Goal: Task Accomplishment & Management: Manage account settings

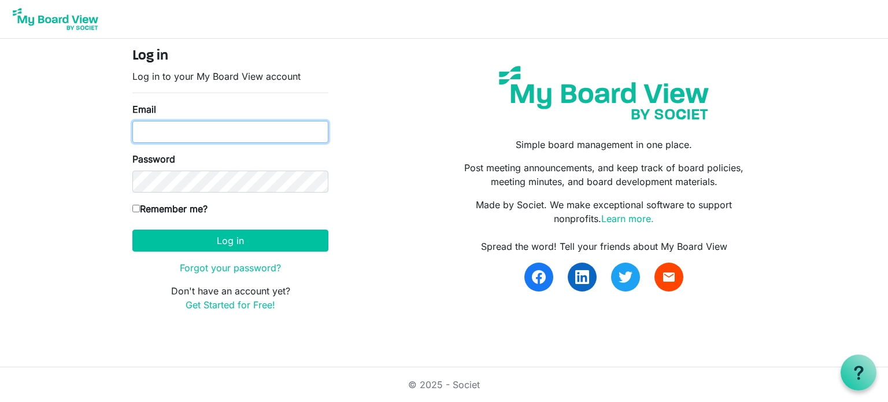
click at [192, 129] on input "Email" at bounding box center [230, 132] width 196 height 22
type input "marield81@aol.com"
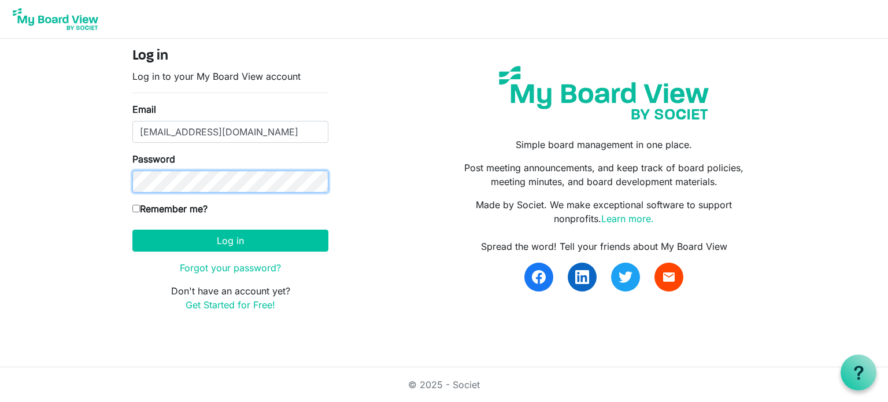
click at [132, 230] on button "Log in" at bounding box center [230, 241] width 196 height 22
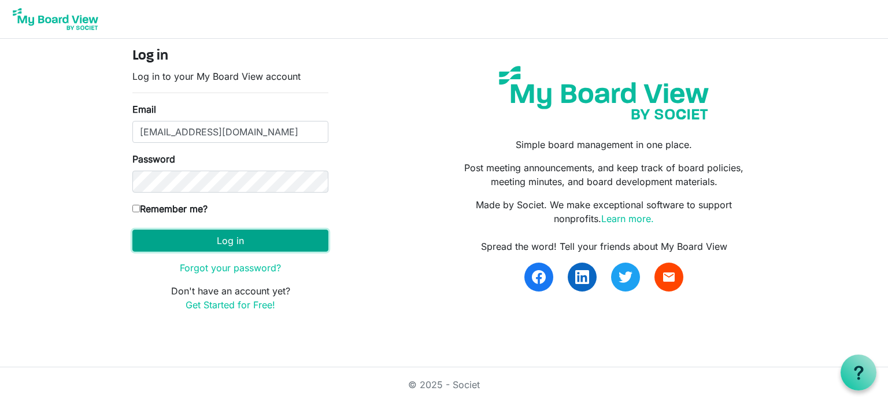
click at [224, 243] on button "Log in" at bounding box center [230, 241] width 196 height 22
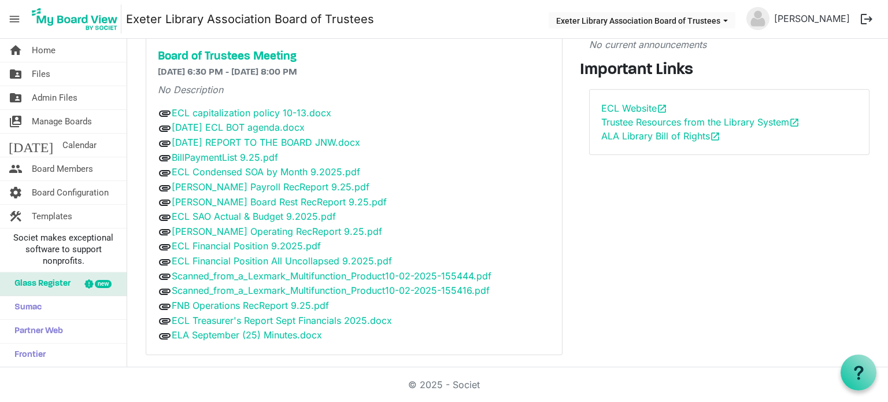
scroll to position [72, 0]
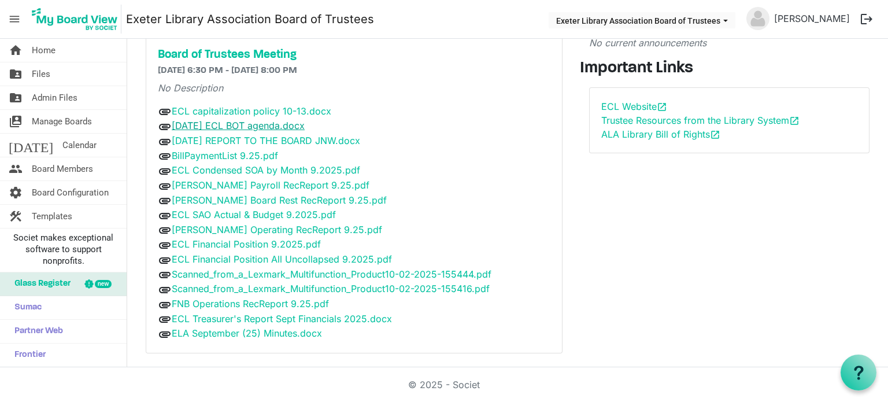
click at [271, 126] on link "[DATE] ECL BOT agenda.docx" at bounding box center [238, 126] width 133 height 12
click at [224, 139] on link "[DATE] REPORT TO THE BOARD JNW.docx" at bounding box center [266, 141] width 188 height 12
click at [224, 140] on link "[DATE] REPORT TO THE BOARD JNW.docx" at bounding box center [266, 141] width 188 height 12
click at [263, 313] on link "ECL Treasurer's Report Sept Financials 2025.docx" at bounding box center [282, 319] width 220 height 12
